Goal: Task Accomplishment & Management: Use online tool/utility

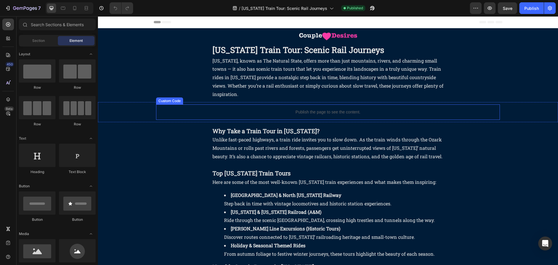
click at [310, 114] on p "Publish the page to see the content." at bounding box center [328, 112] width 344 height 6
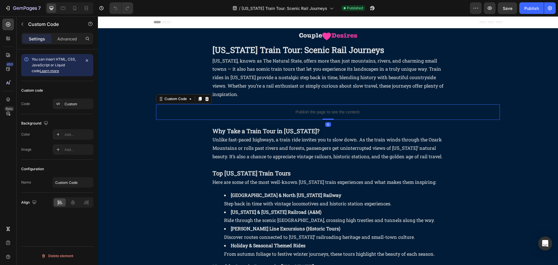
click at [310, 114] on p "Publish the page to see the content." at bounding box center [328, 112] width 344 height 6
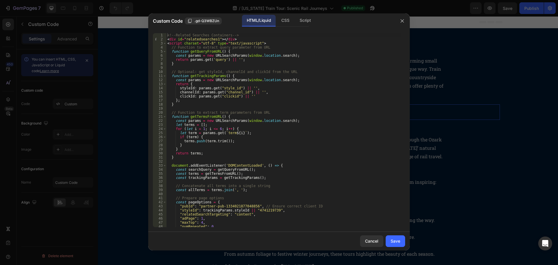
click at [187, 98] on div "<!-- Related Searches Containers --> < div id = "relatedsearches1" > </ div > <…" at bounding box center [283, 134] width 235 height 202
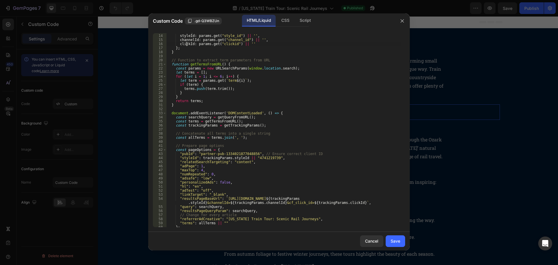
scroll to position [70, 0]
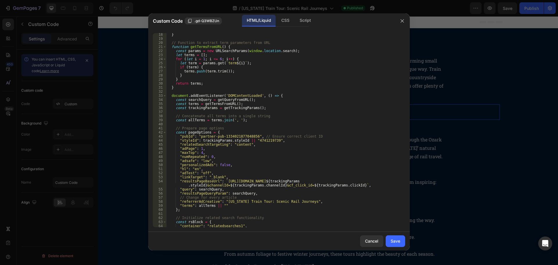
click at [229, 206] on div "} // Function to extract term parameters from URL function getTermsFromURL ( ) …" at bounding box center [283, 134] width 235 height 202
type textarea ""terms": allTerms || """
paste textarea ""ignoredPageParams": "adtitle,hl,utm_source,utm_content,terms,camp_id,s1,txid,q""
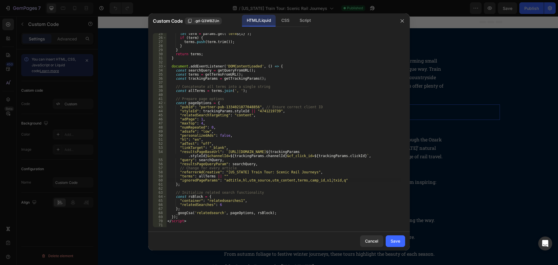
scroll to position [99, 0]
click at [202, 157] on div "let term = params . get ( ` term ${ i } ` ) ; if ( term ) { terms . push ( term…" at bounding box center [283, 133] width 235 height 202
click at [255, 158] on div "let term = params . get ( ` term ${ i } ` ) ; if ( term ) { terms . push ( term…" at bounding box center [283, 133] width 235 height 202
click at [270, 158] on div "let term = params . get ( ` term ${ i } ` ) ; if ( term ) { terms . push ( term…" at bounding box center [283, 133] width 235 height 202
click at [331, 181] on div "let term = params . get ( ` term ${ i } ` ) ; if ( term ) { terms . push ( term…" at bounding box center [283, 133] width 235 height 202
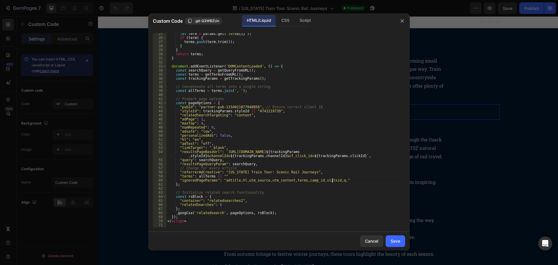
scroll to position [0, 14]
paste textarea "utm_campaign"
paste textarea "clickid"
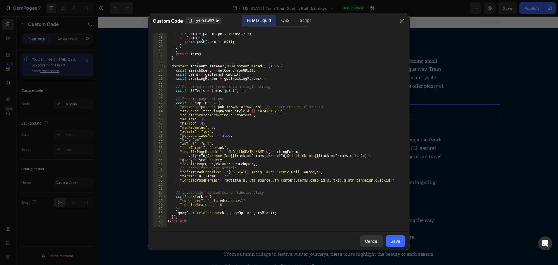
paste textarea "click_id"
type textarea ""ignoredPageParams": "adtitle,hl,utm_source,utm_content,terms,camp_id,s1,txid,q…"
click at [179, 181] on div "let term = params . get ( ` term ${ i } ` ) ; if ( term ) { terms . push ( term…" at bounding box center [283, 133] width 235 height 202
click at [390, 180] on div "let term = params . get ( ` term ${ i } ` ) ; if ( term ) { terms . push ( term…" at bounding box center [283, 133] width 235 height 202
click at [394, 236] on button "Save" at bounding box center [395, 241] width 19 height 12
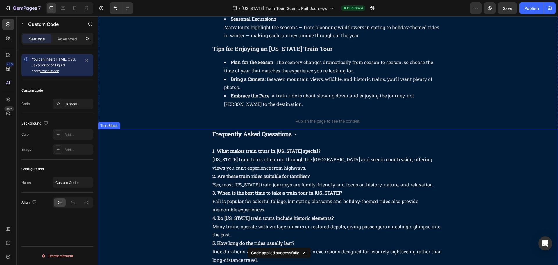
scroll to position [320, 0]
click at [325, 123] on p "Publish the page to see the content." at bounding box center [328, 122] width 460 height 6
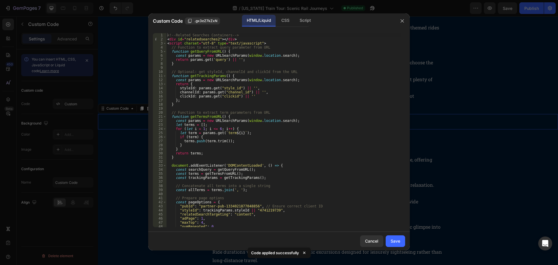
scroll to position [87, 0]
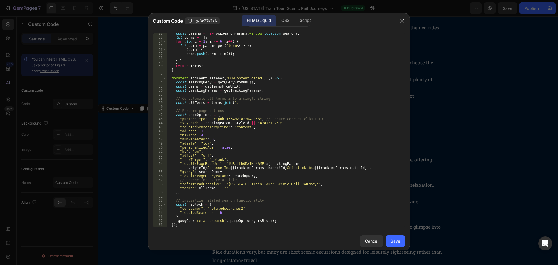
type textarea ""terms": allTerms || """
click at [229, 188] on div "const params = new URLSearchParams ( window . location . search ) ; let terms =…" at bounding box center [283, 132] width 235 height 202
paste textarea ""ignoredPageParams": "adtitle,hl,utm_source,utm_content,terms,camp_id,s1,txid,q…"
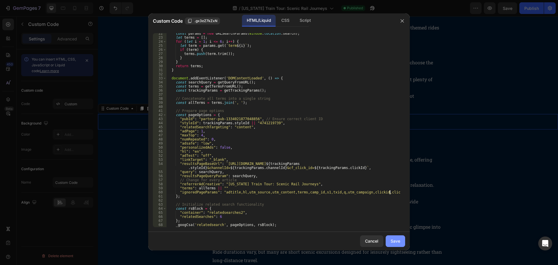
type textarea ""ignoredPageParams": "adtitle,hl,utm_source,utm_content,terms,camp_id,s1,txid,q…"
click at [389, 242] on button "Save" at bounding box center [395, 241] width 19 height 12
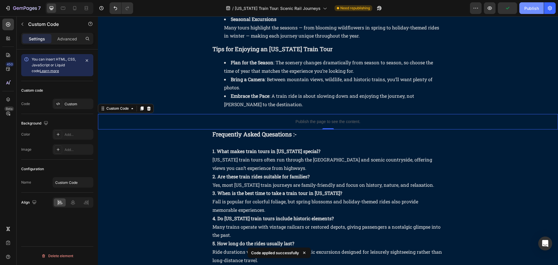
click at [527, 11] on div "Publish" at bounding box center [531, 8] width 15 height 6
